Goal: Transaction & Acquisition: Purchase product/service

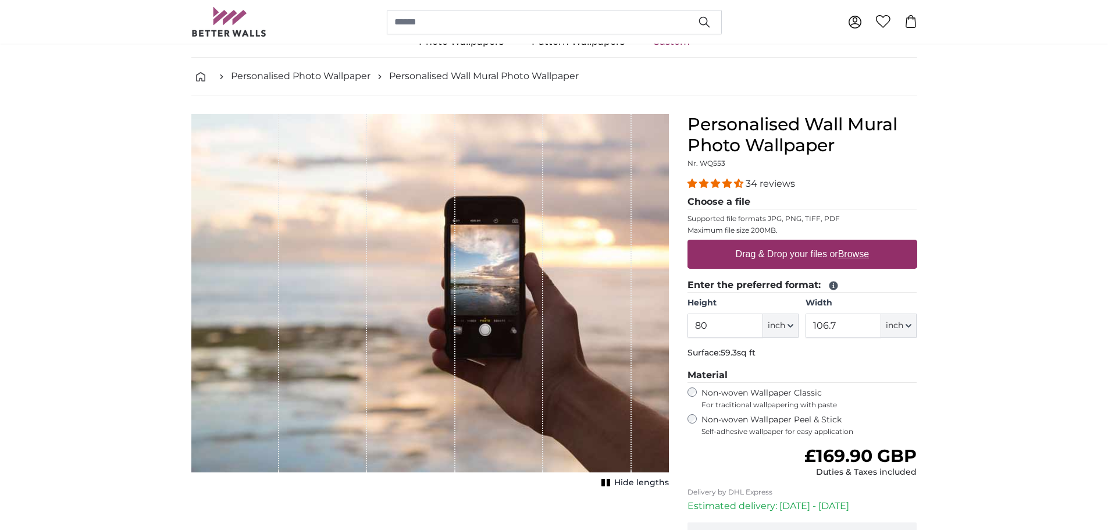
scroll to position [58, 0]
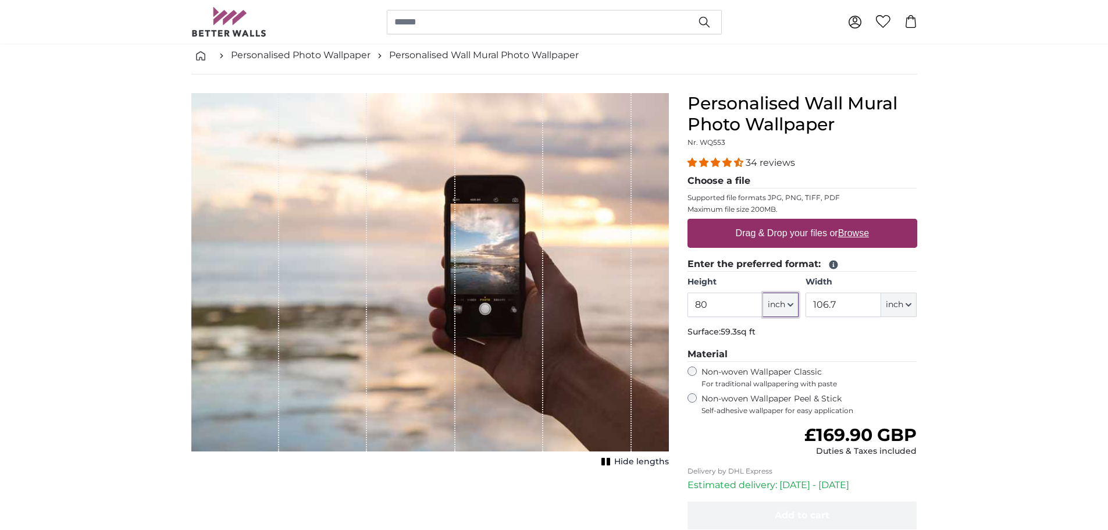
click at [794, 304] on button "inch" at bounding box center [780, 304] width 35 height 24
click at [775, 338] on link "Centimeter (cm)" at bounding box center [780, 335] width 102 height 21
type input "203.2"
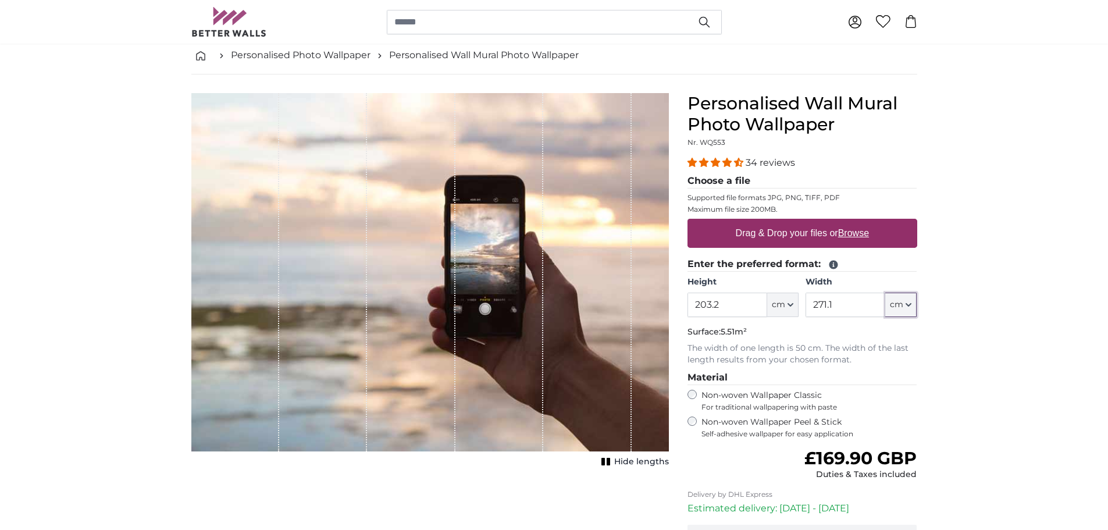
click at [912, 304] on button "cm" at bounding box center [900, 304] width 31 height 24
click at [872, 305] on input "271.1" at bounding box center [845, 304] width 80 height 24
type input "2"
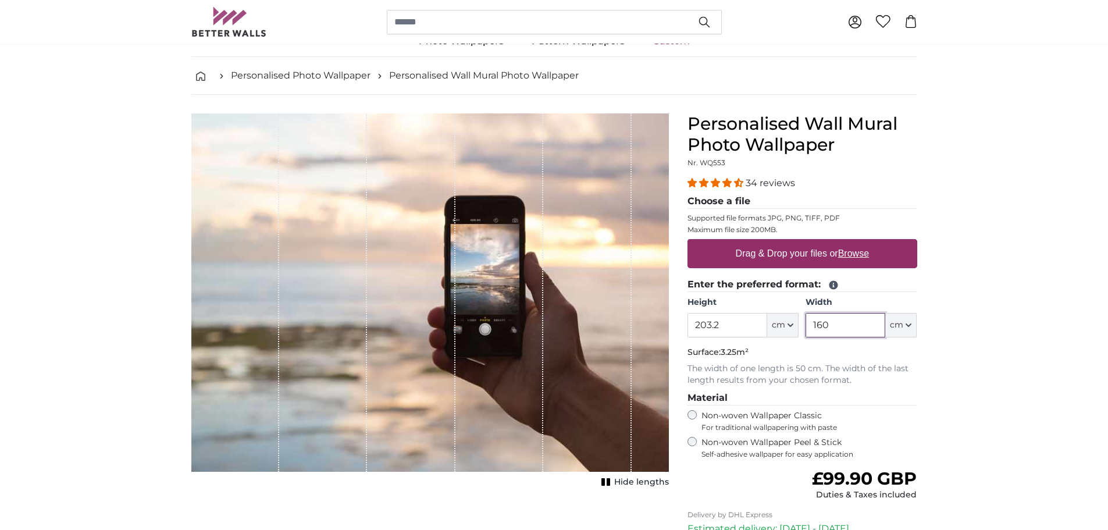
scroll to position [58, 0]
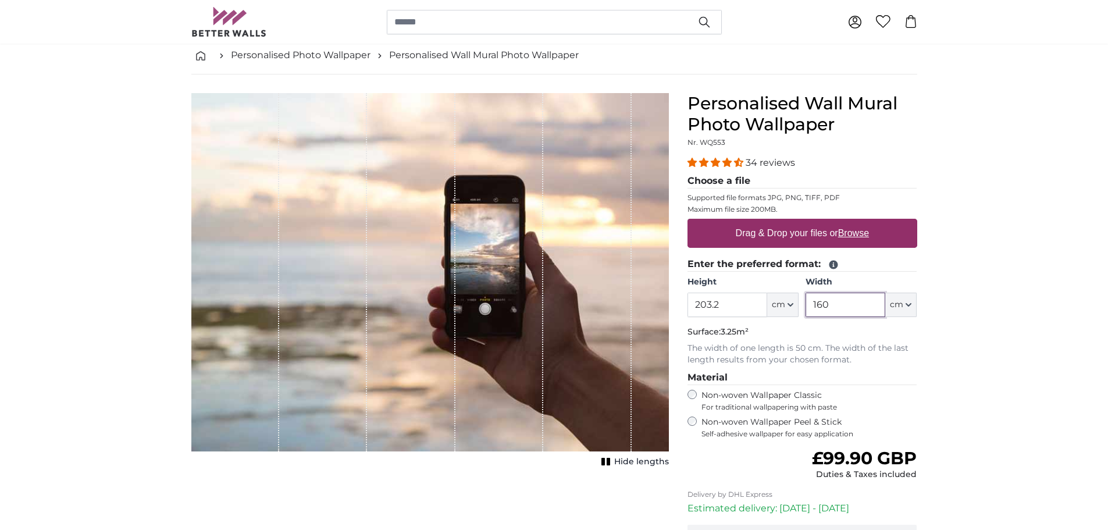
type input "160"
drag, startPoint x: 487, startPoint y: 251, endPoint x: 442, endPoint y: 260, distance: 45.7
click at [435, 259] on div "1 of 1" at bounding box center [429, 272] width 477 height 358
click at [723, 238] on div "Drag & Drop your files or Browse" at bounding box center [802, 233] width 230 height 29
click at [687, 219] on input "Drag & Drop your files or Browse" at bounding box center [802, 220] width 230 height 3
